Goal: Register for event/course

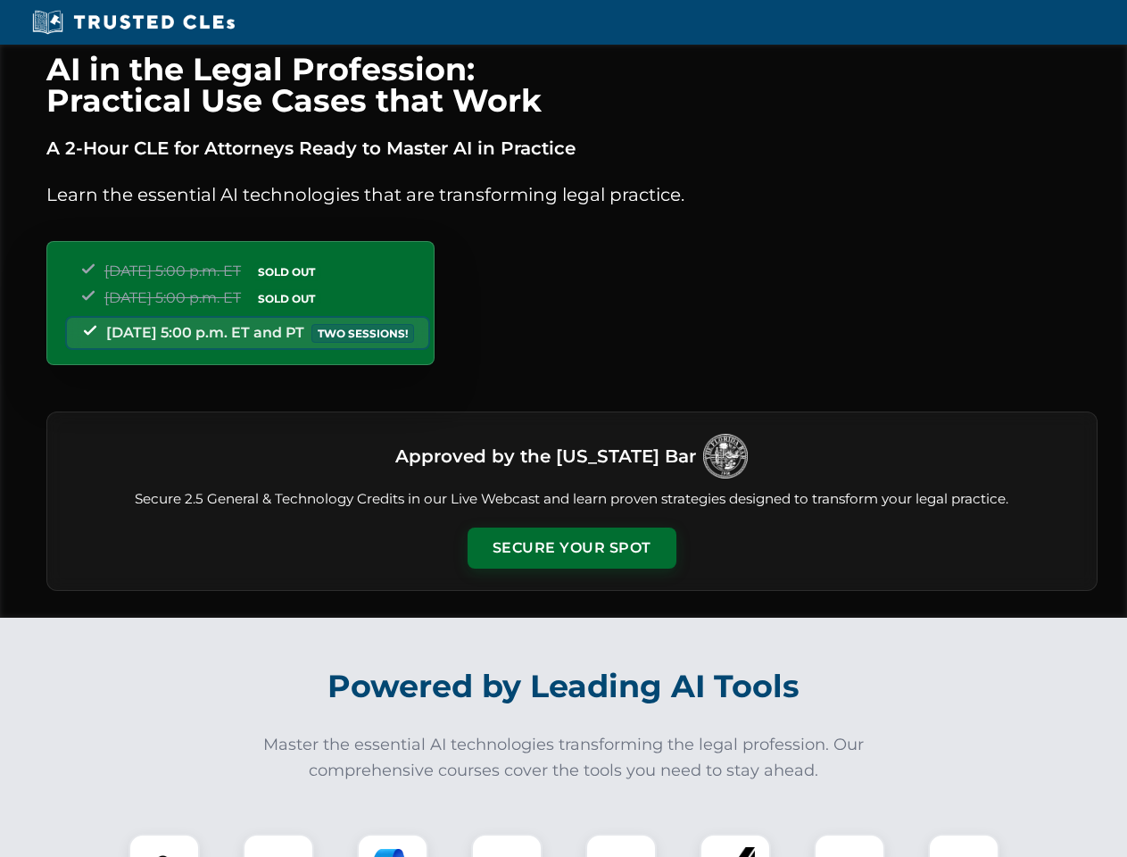
click at [571, 548] on button "Secure Your Spot" at bounding box center [572, 547] width 209 height 41
click at [164, 845] on img at bounding box center [164, 869] width 52 height 52
click at [278, 845] on div at bounding box center [278, 868] width 71 height 71
